Goal: Find specific page/section: Find specific page/section

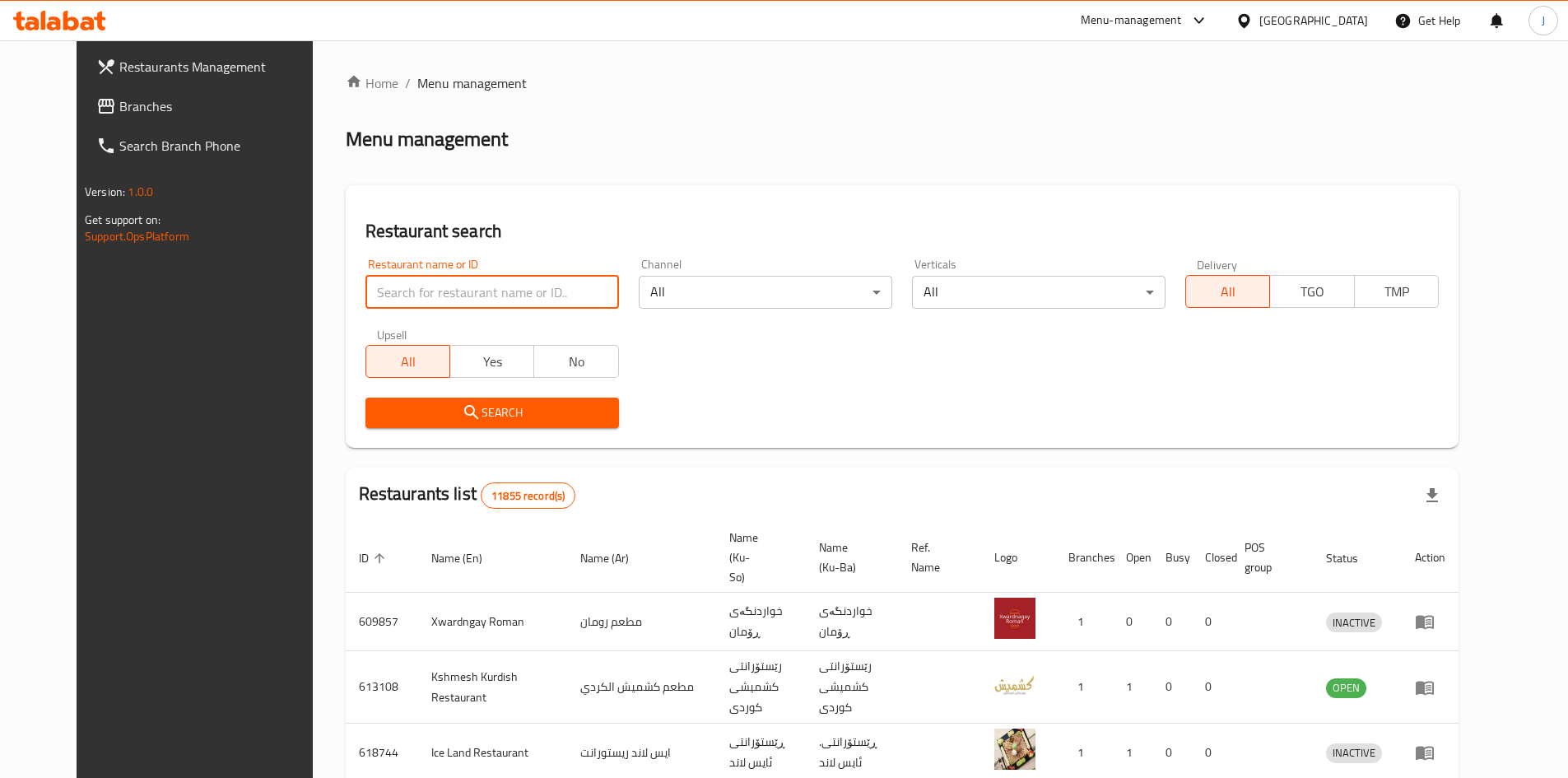
click at [436, 298] on input "search" at bounding box center [492, 292] width 254 height 33
type input "ؤ"
click button "Search" at bounding box center [492, 413] width 254 height 31
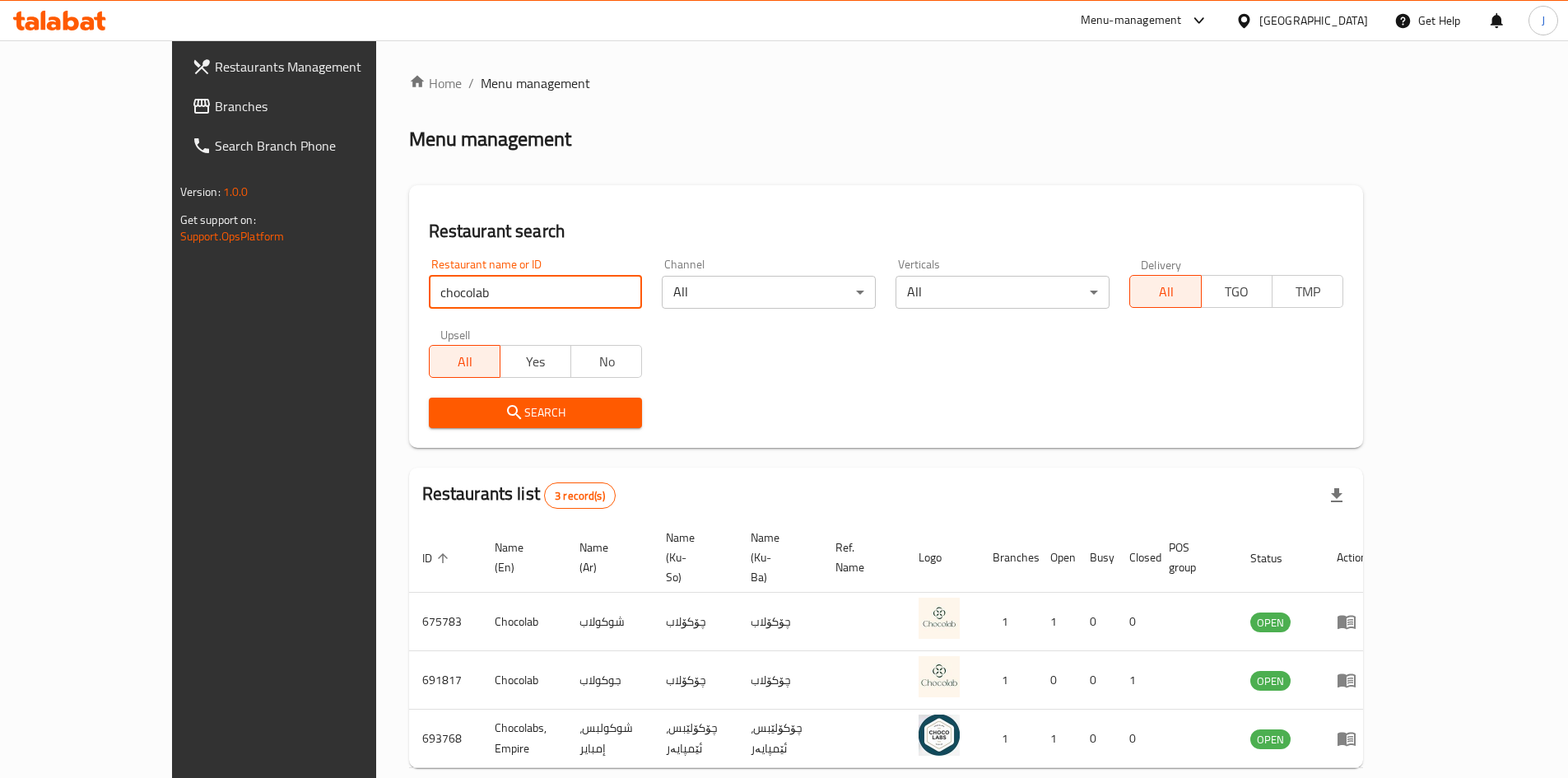
click at [573, 299] on input "chocolab" at bounding box center [536, 292] width 214 height 33
paste input "691817"
type input "691817"
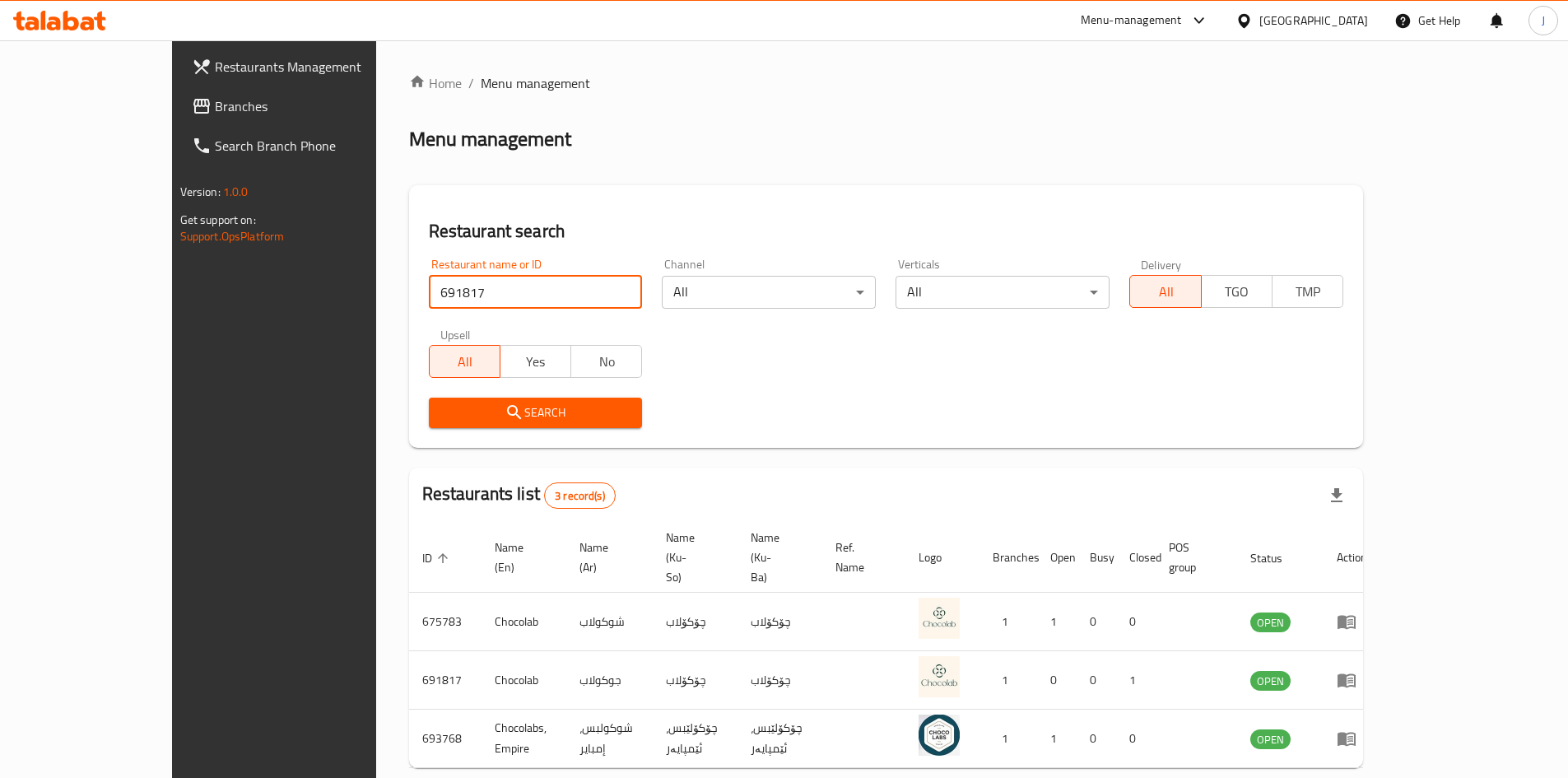
click button "Search" at bounding box center [536, 413] width 214 height 31
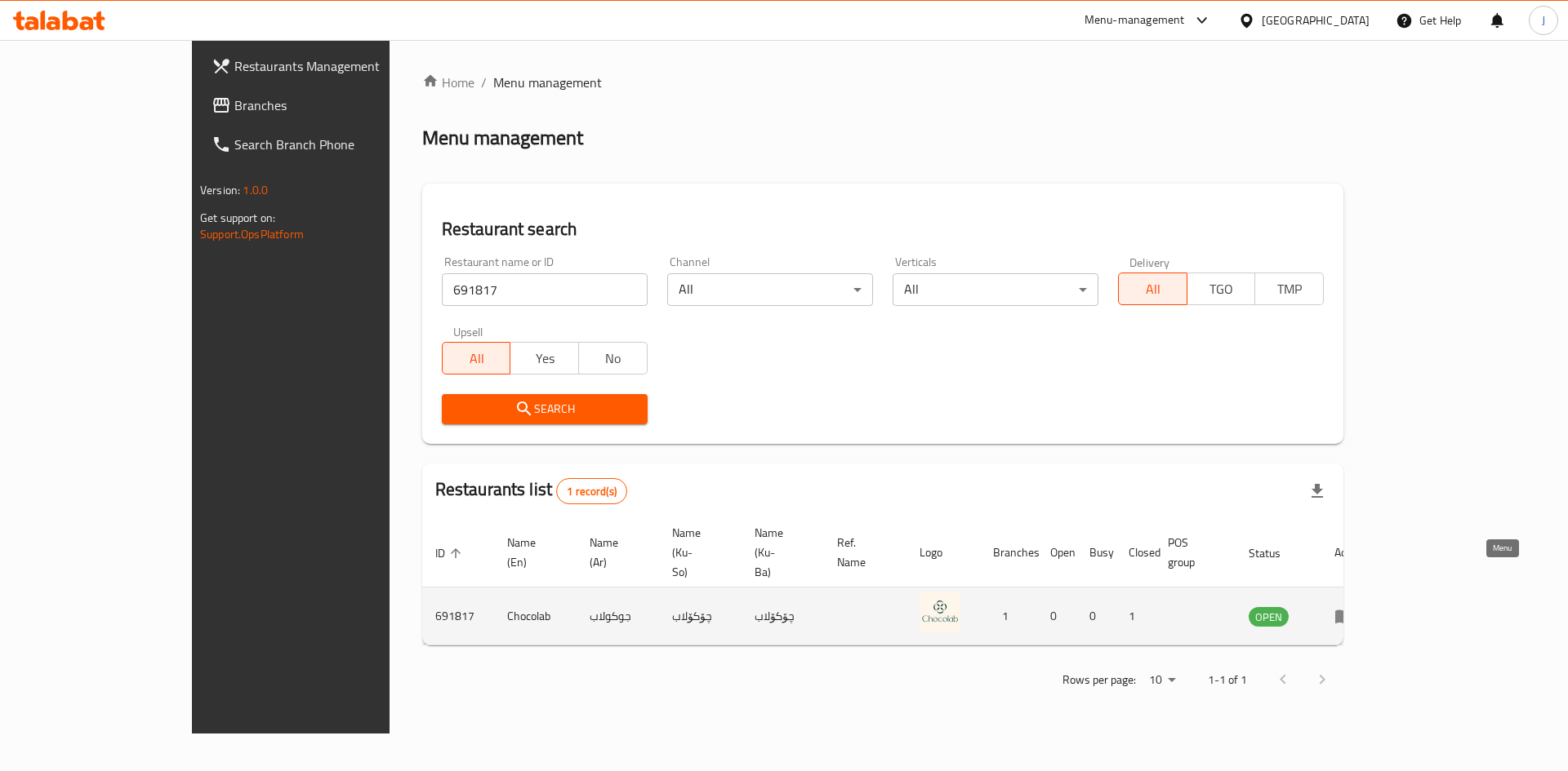
click at [1353, 606] on icon "enhanced table" at bounding box center [1343, 615] width 19 height 19
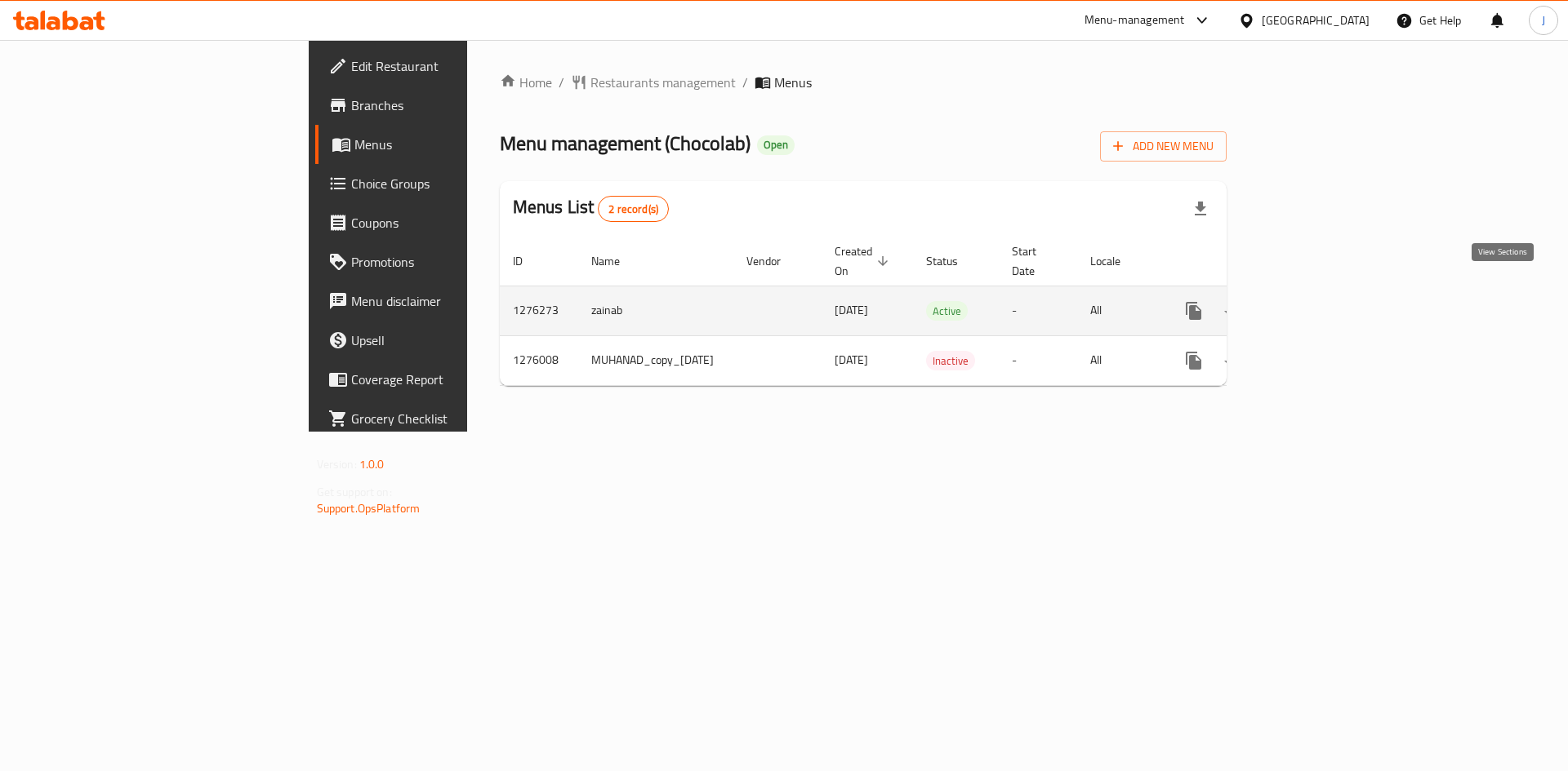
click at [1322, 301] on icon "enhanced table" at bounding box center [1311, 310] width 19 height 19
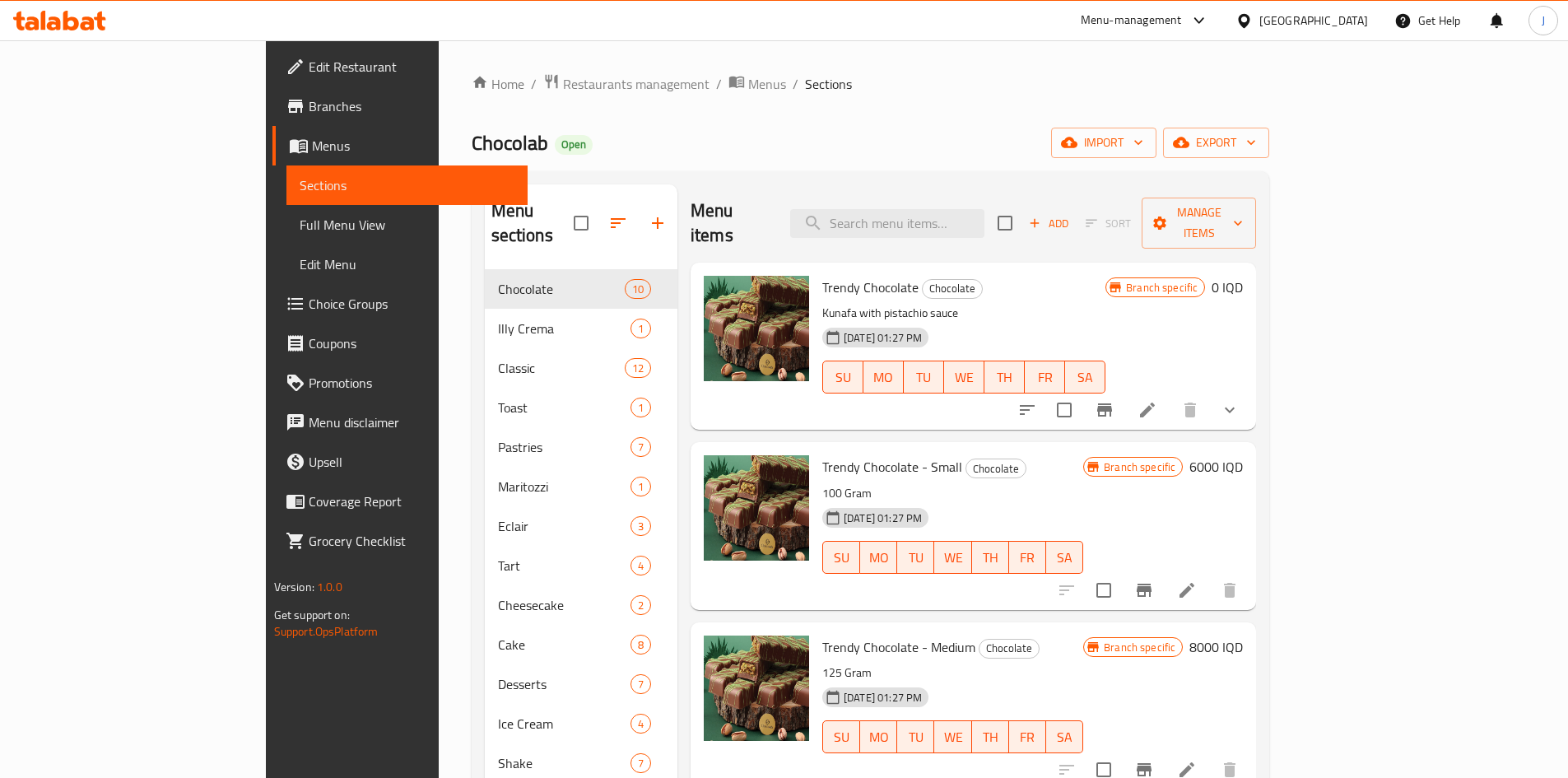
click at [309, 113] on span "Branches" at bounding box center [411, 106] width 206 height 20
